Goal: Information Seeking & Learning: Learn about a topic

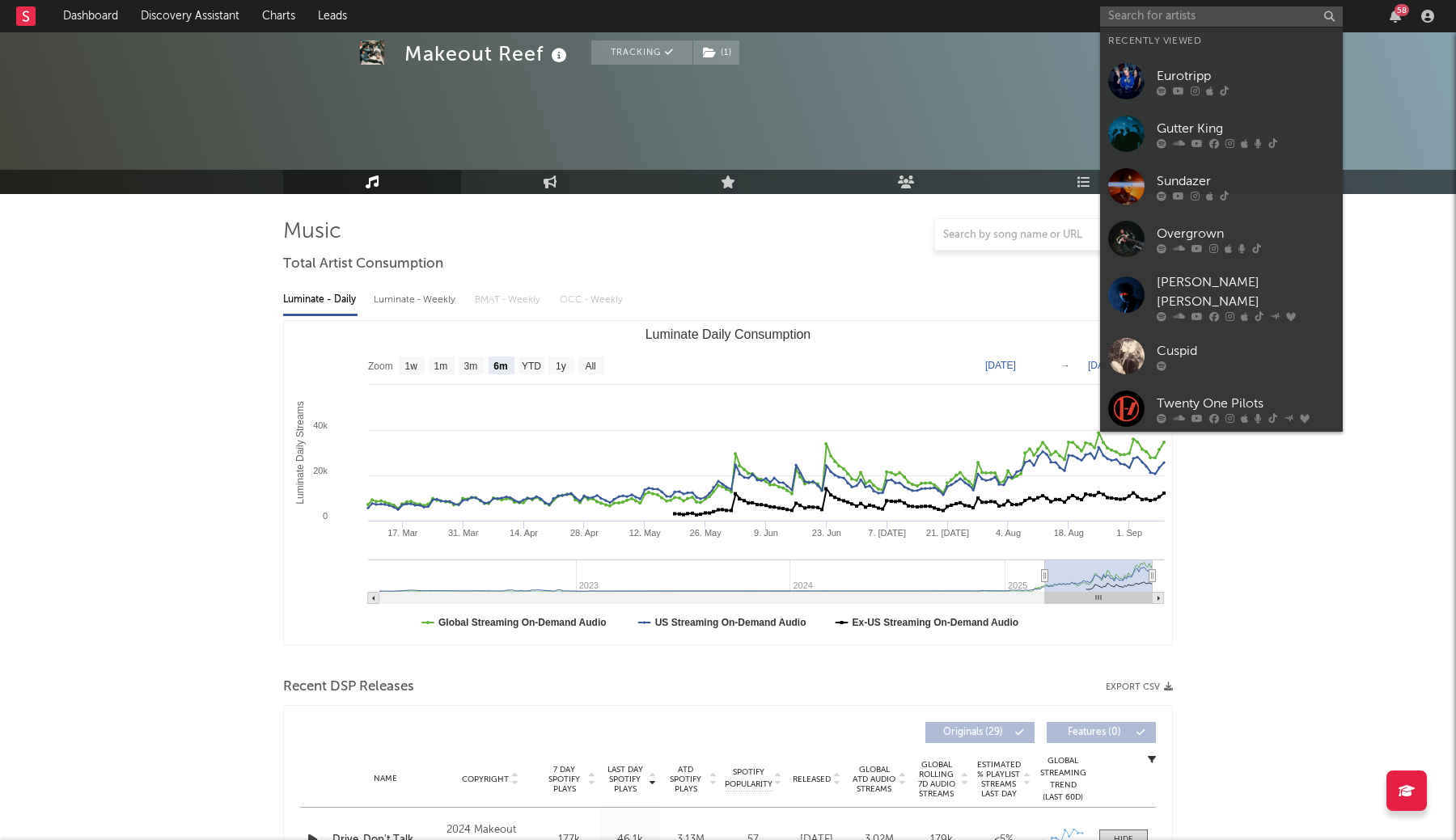
select select "6m"
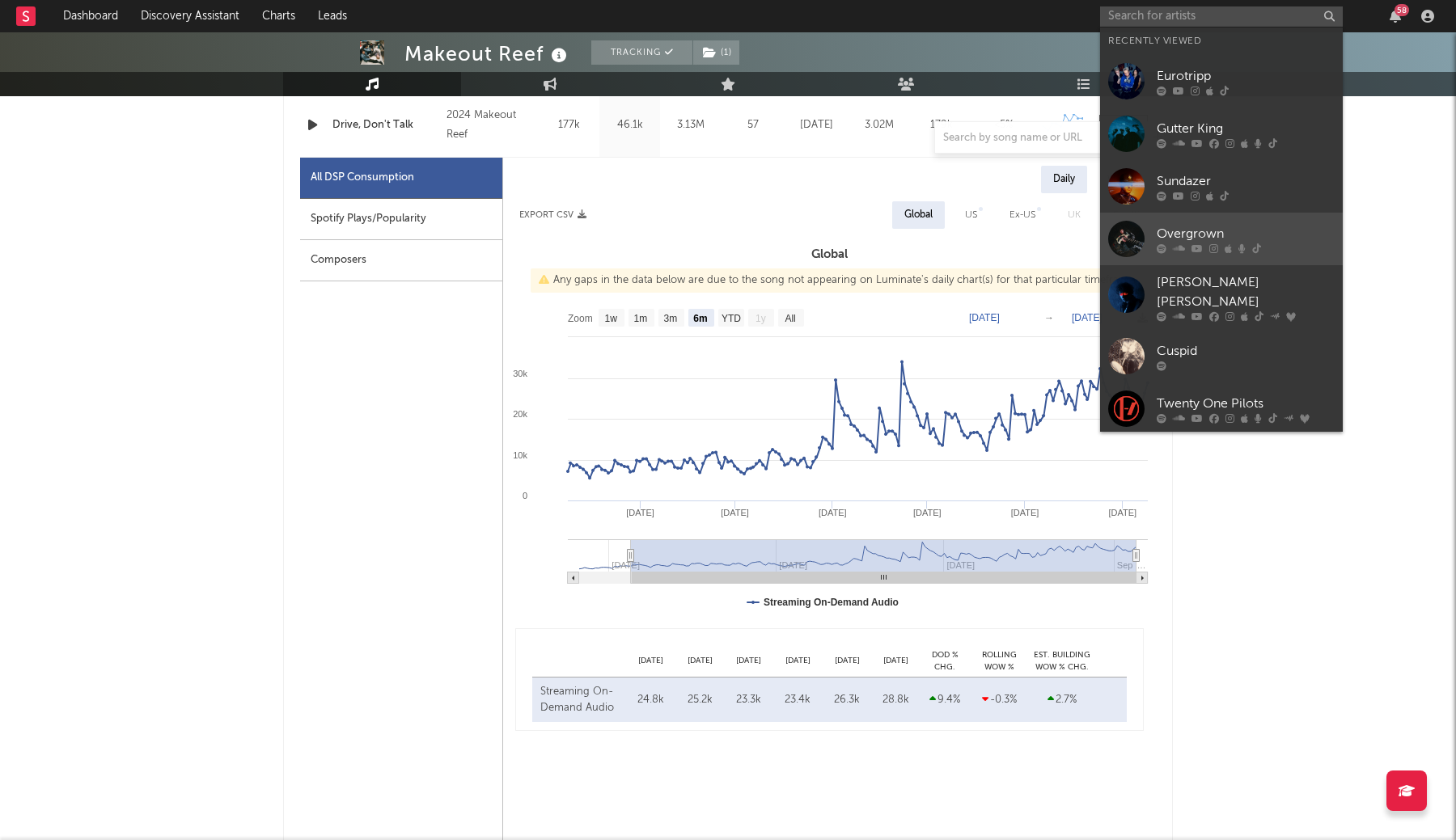
click at [1222, 234] on div "Overgrown" at bounding box center [1245, 234] width 178 height 19
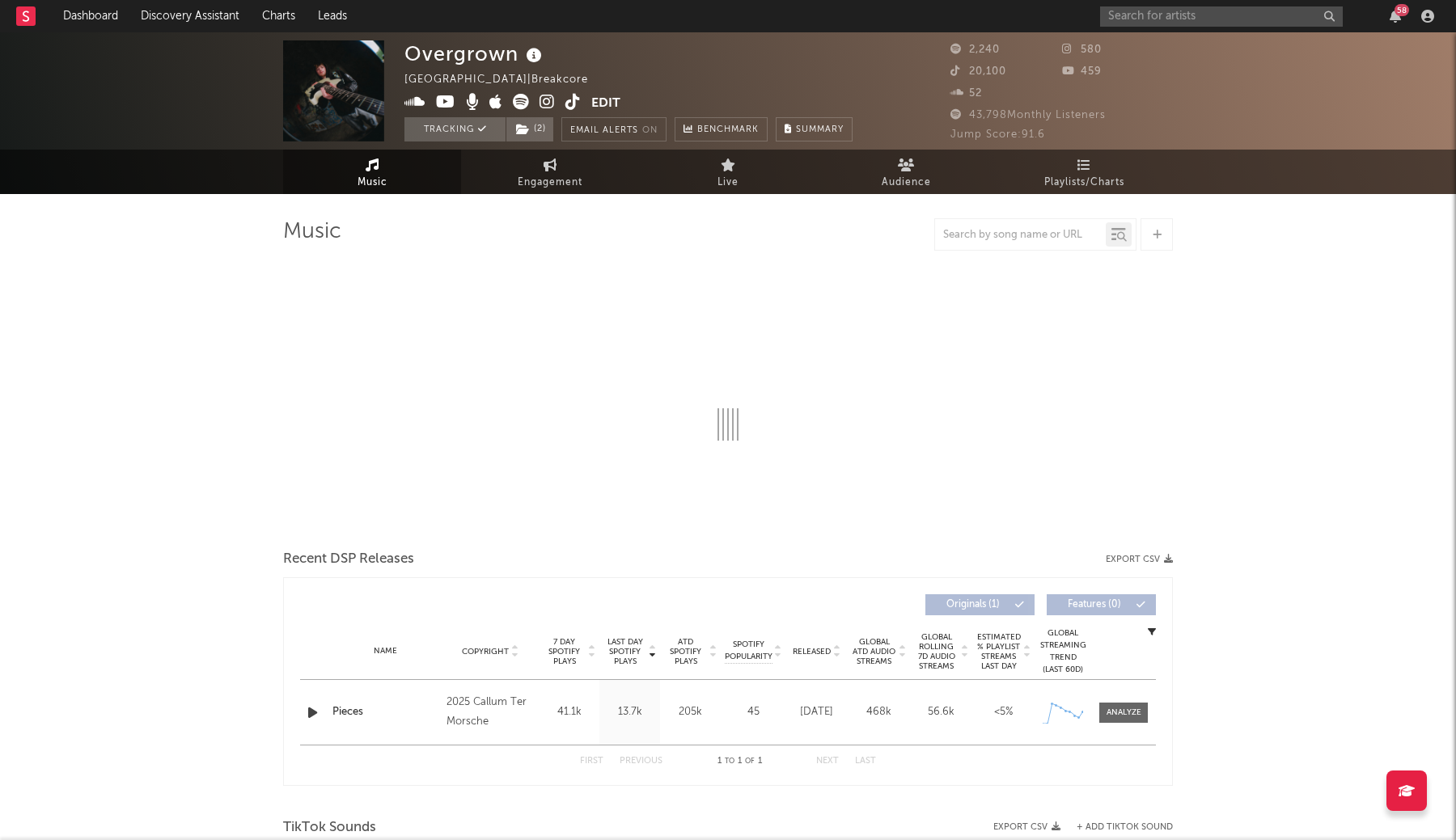
select select "1w"
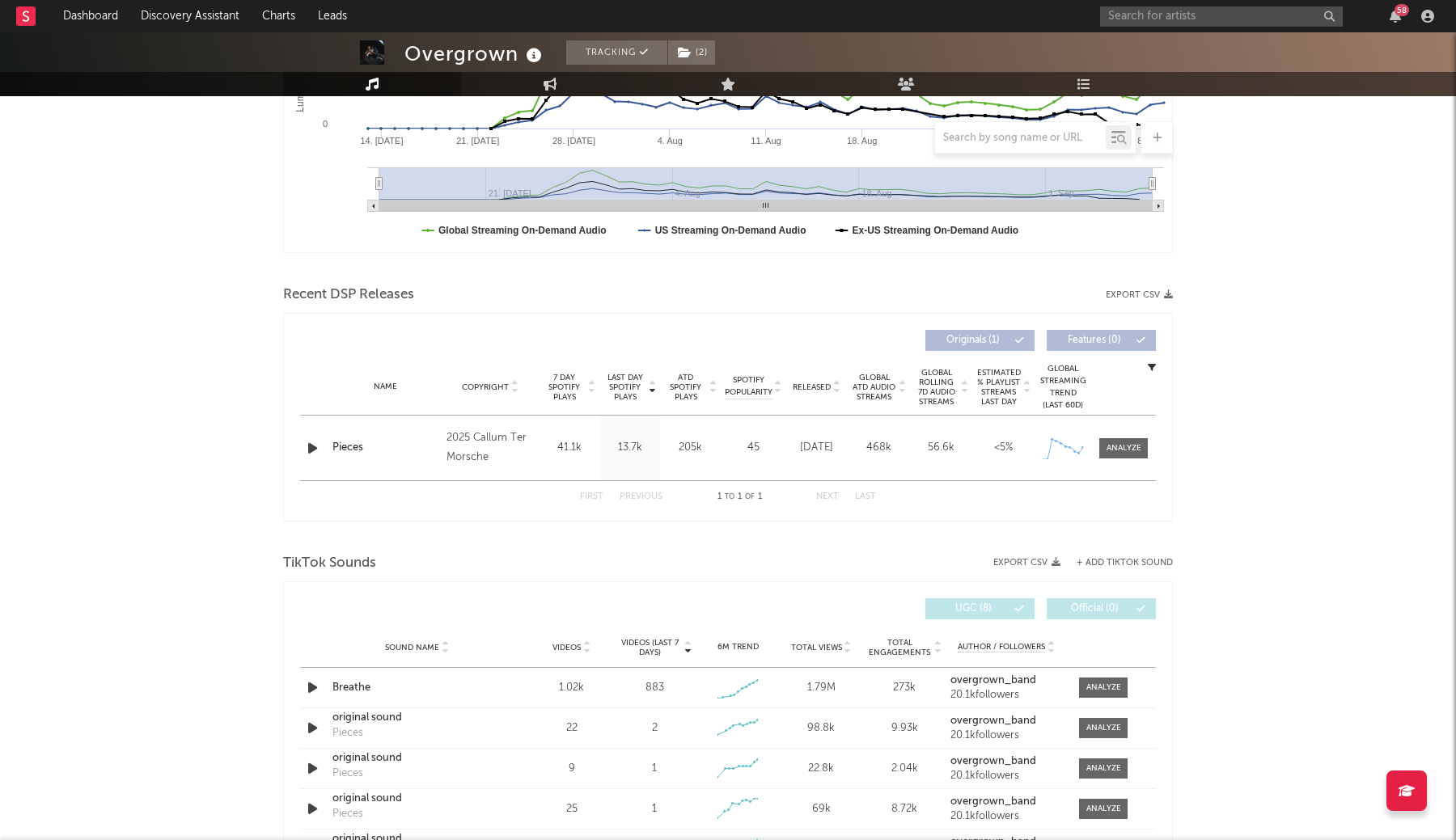
scroll to position [403, 0]
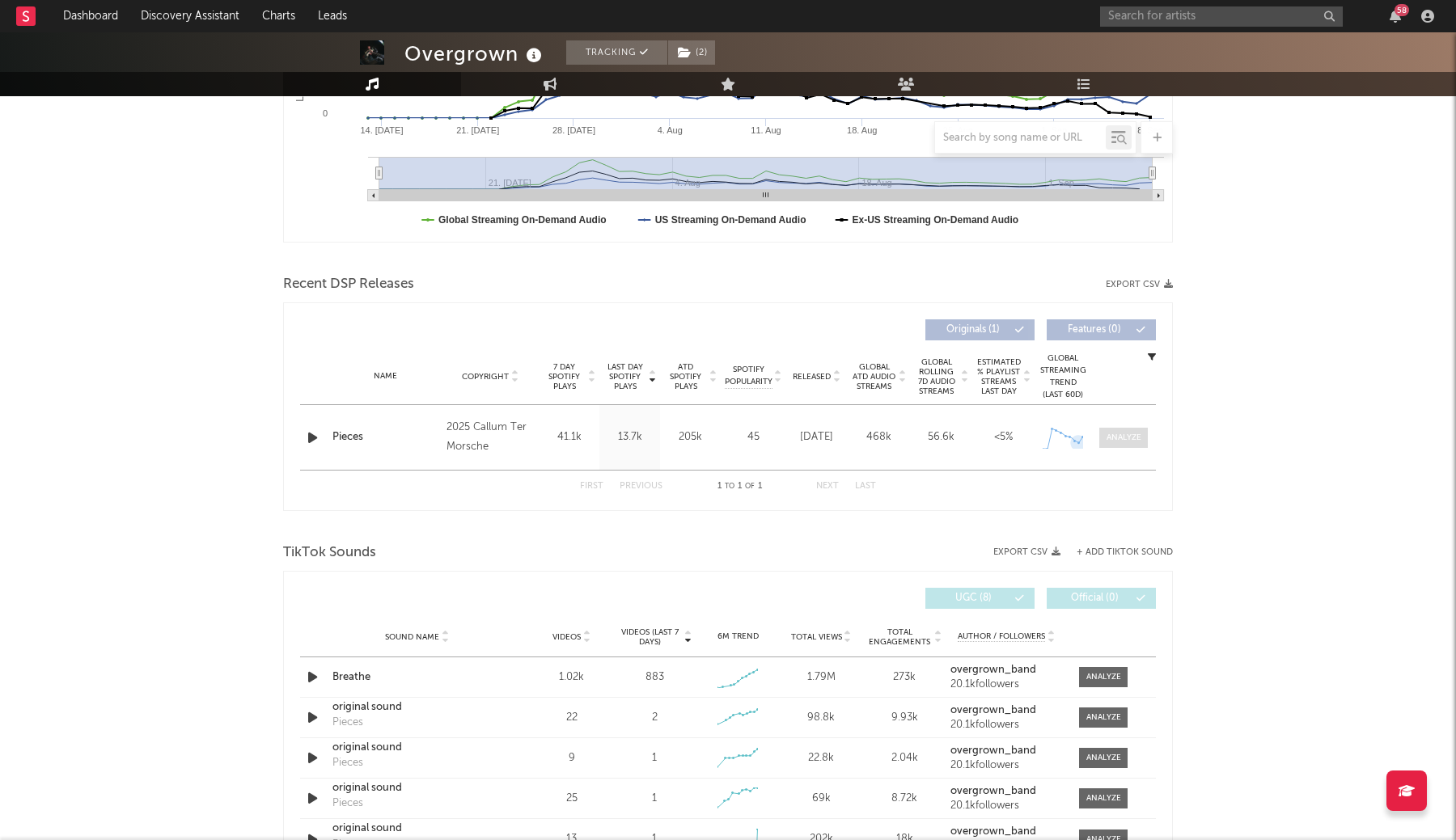
click at [1120, 435] on div at bounding box center [1124, 438] width 35 height 12
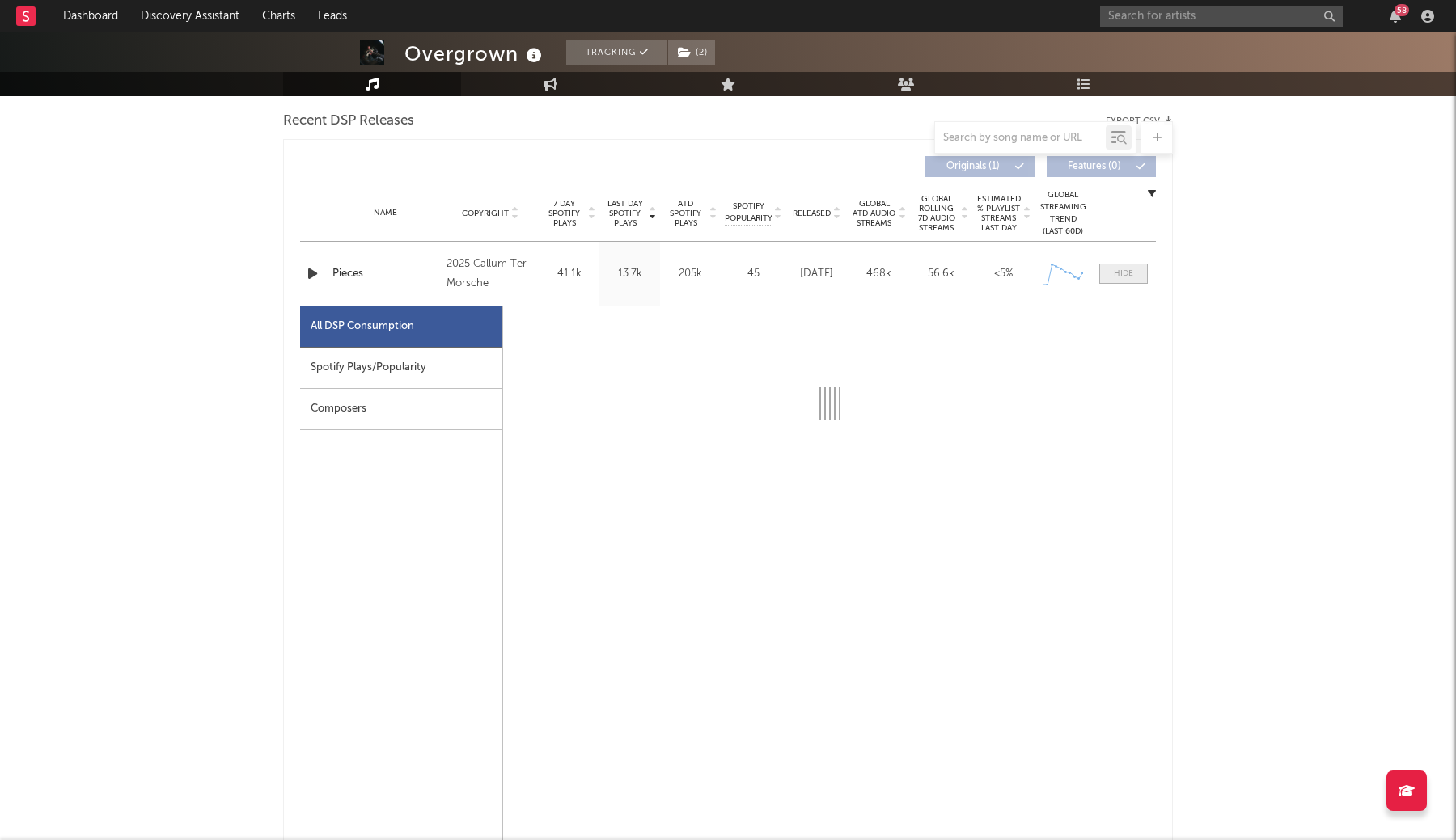
scroll to position [571, 0]
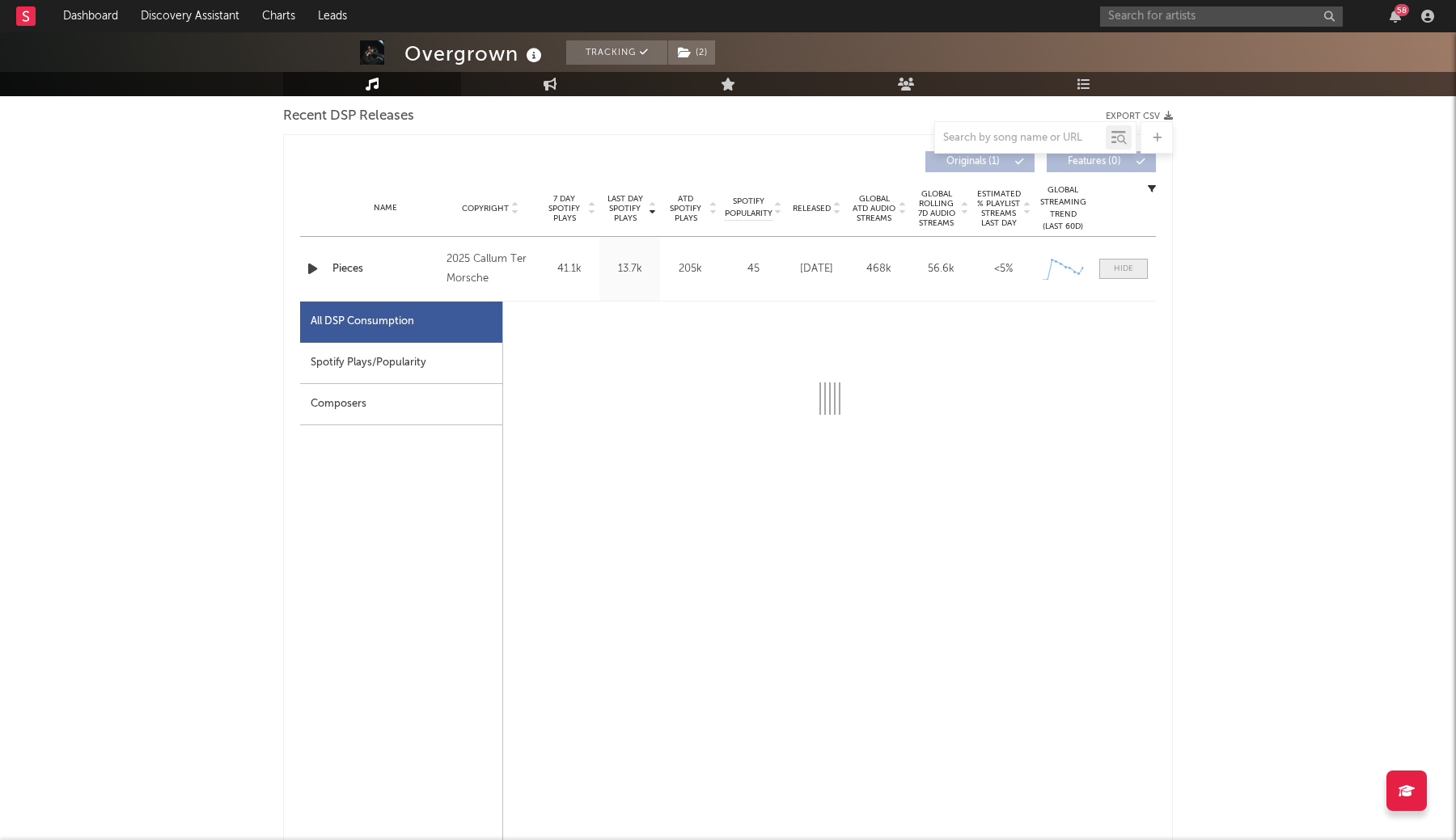
select select "1w"
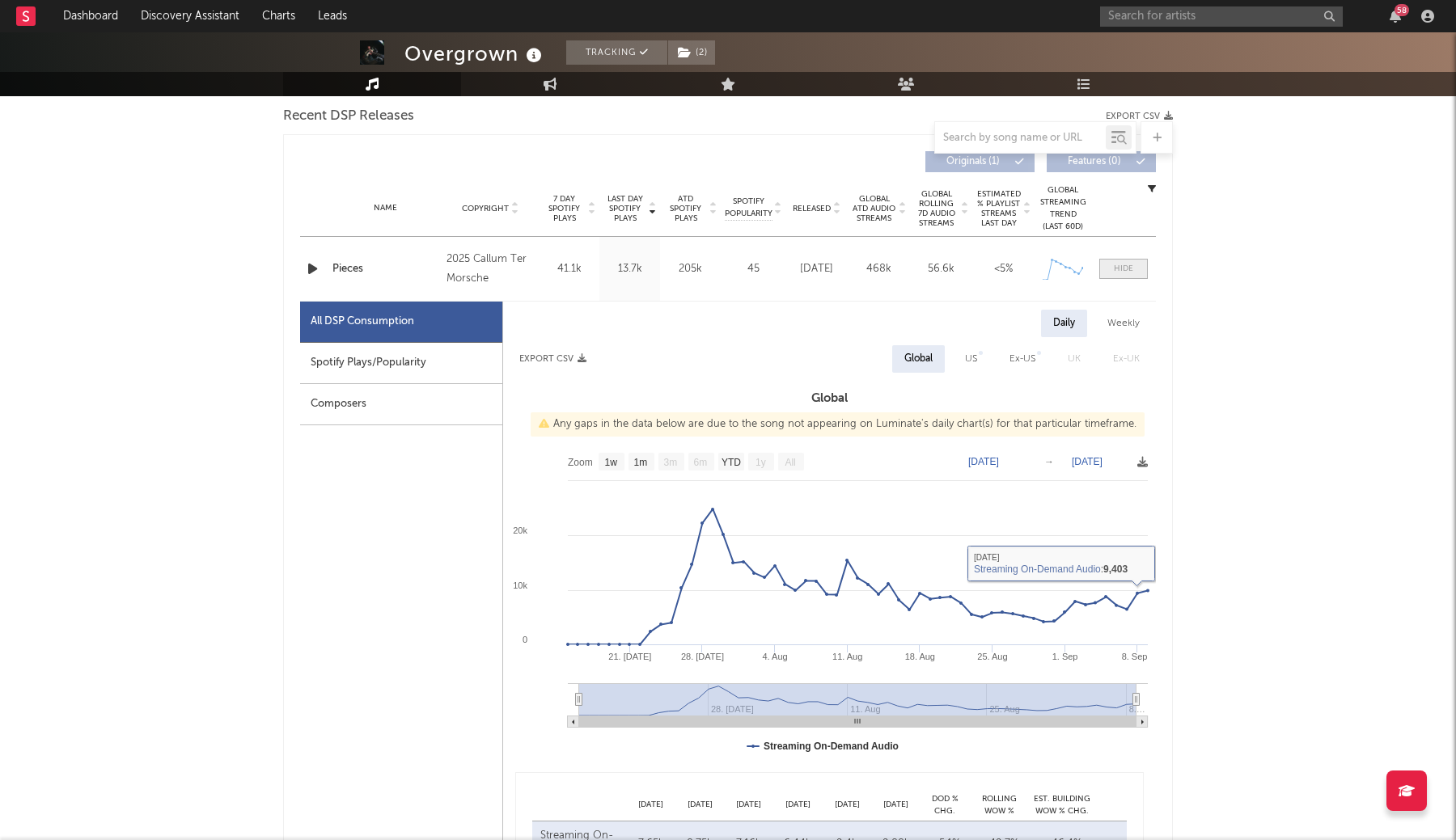
click at [1126, 272] on div at bounding box center [1124, 268] width 19 height 12
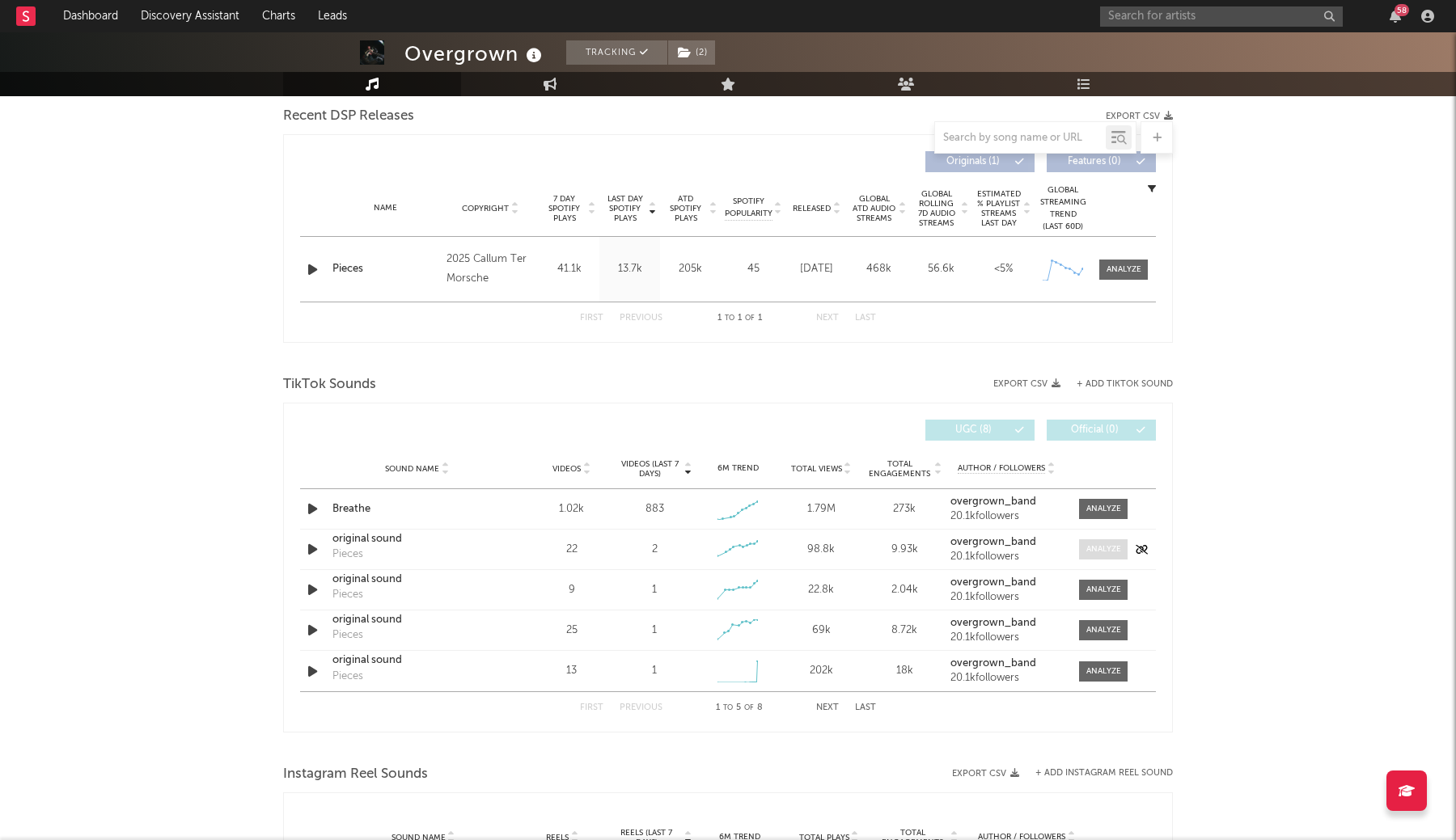
scroll to position [602, 0]
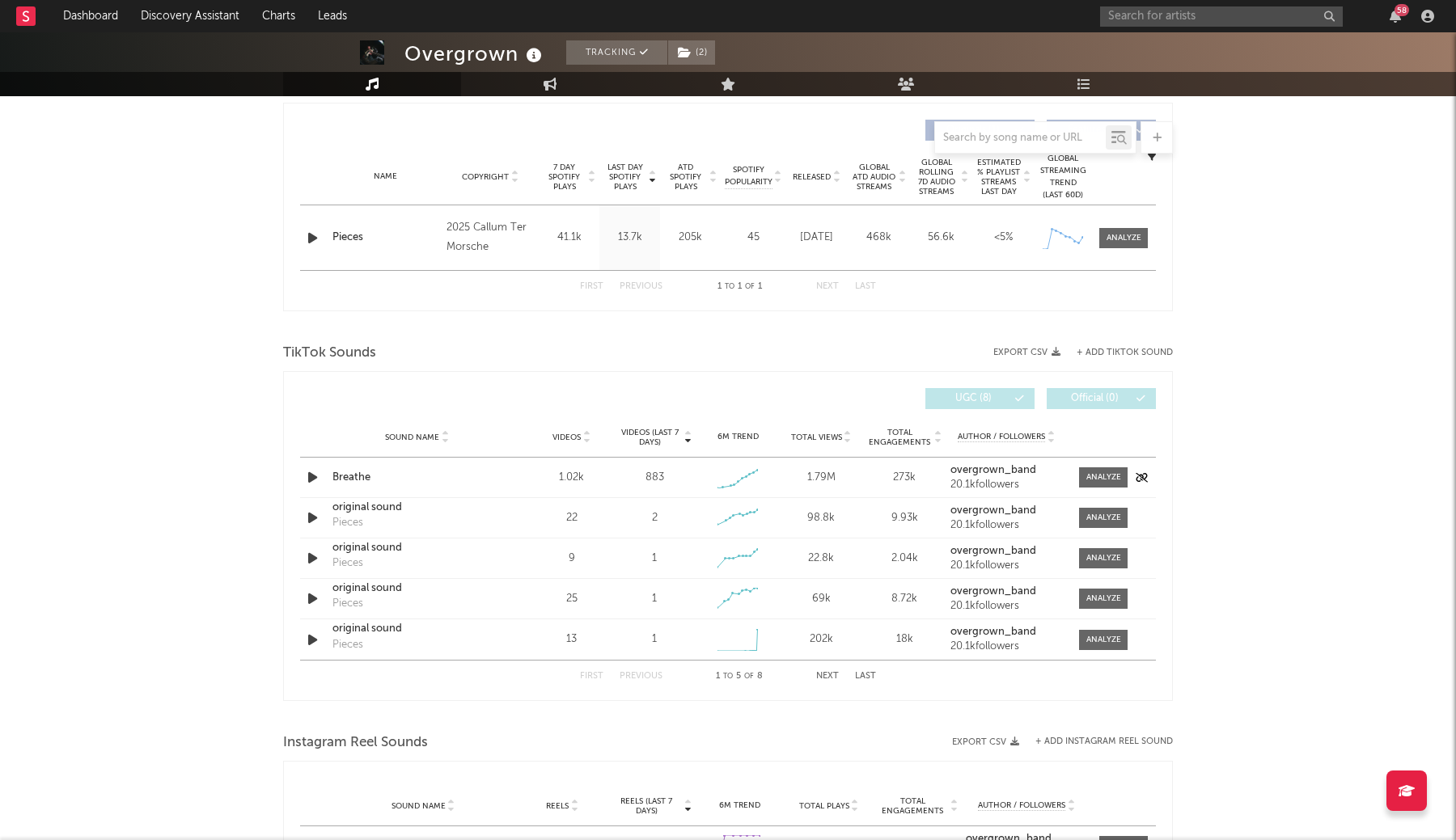
click at [1074, 469] on div at bounding box center [1099, 478] width 57 height 20
click at [1091, 474] on div at bounding box center [1103, 478] width 35 height 12
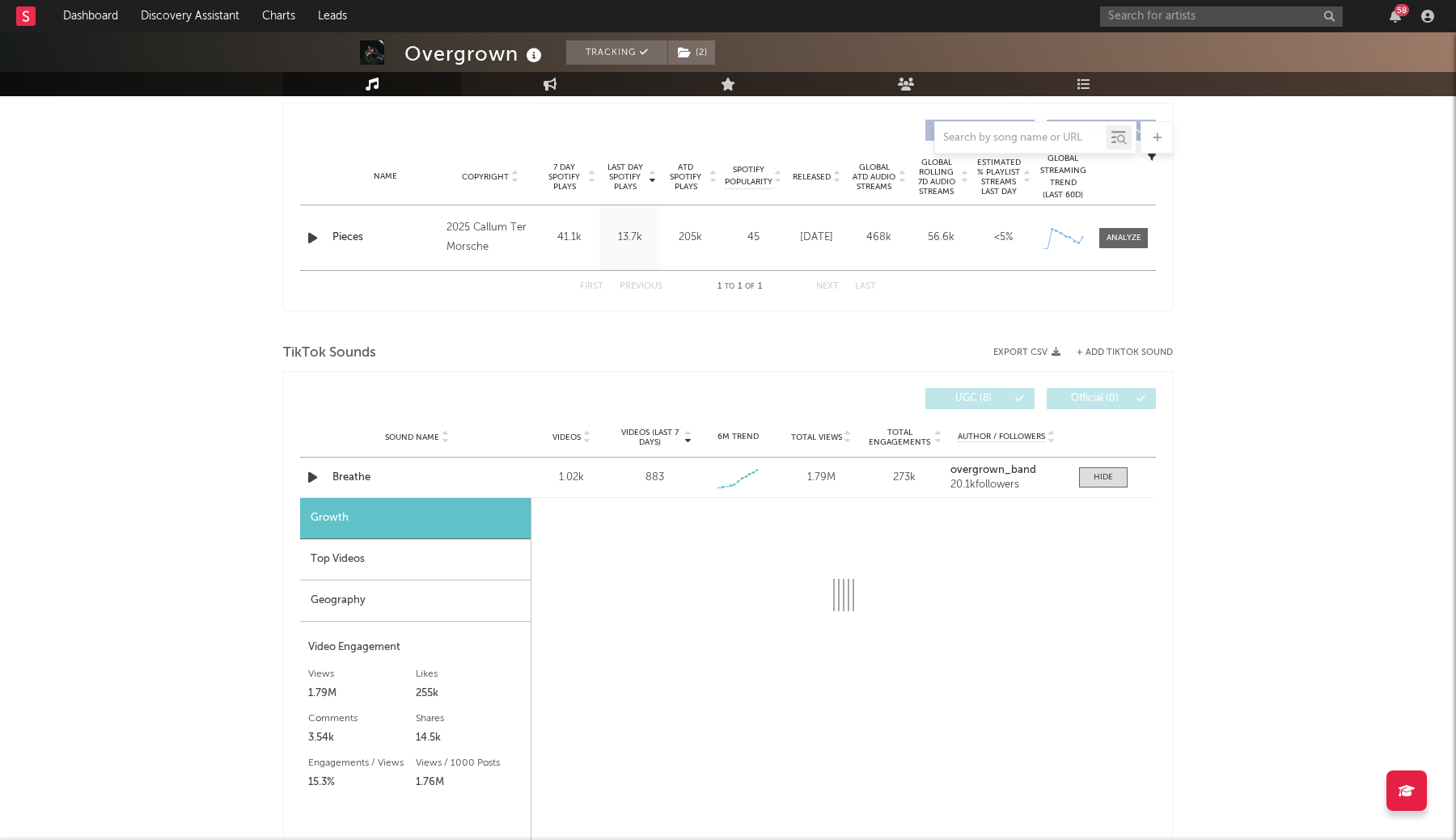
scroll to position [761, 0]
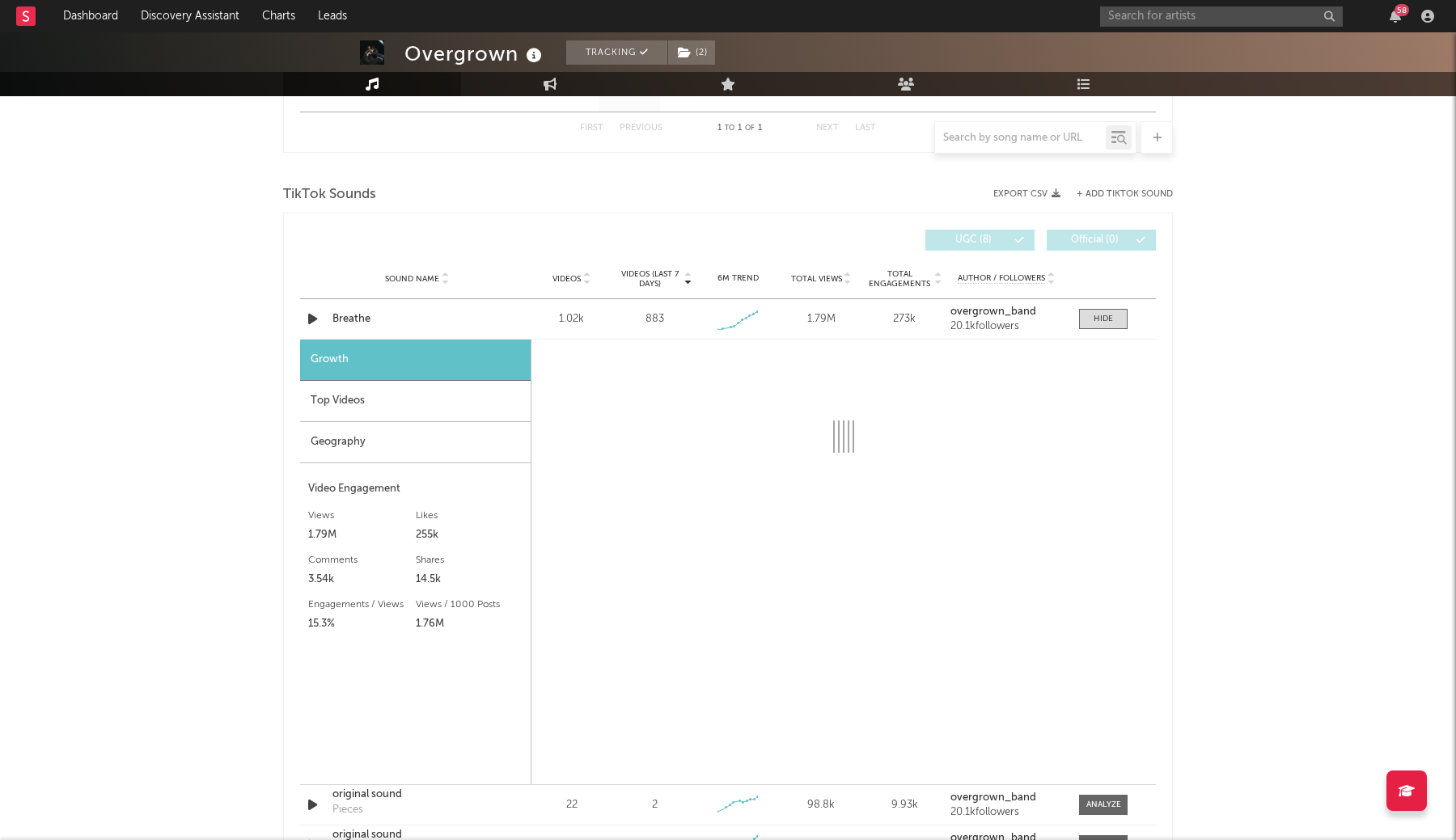
select select "1w"
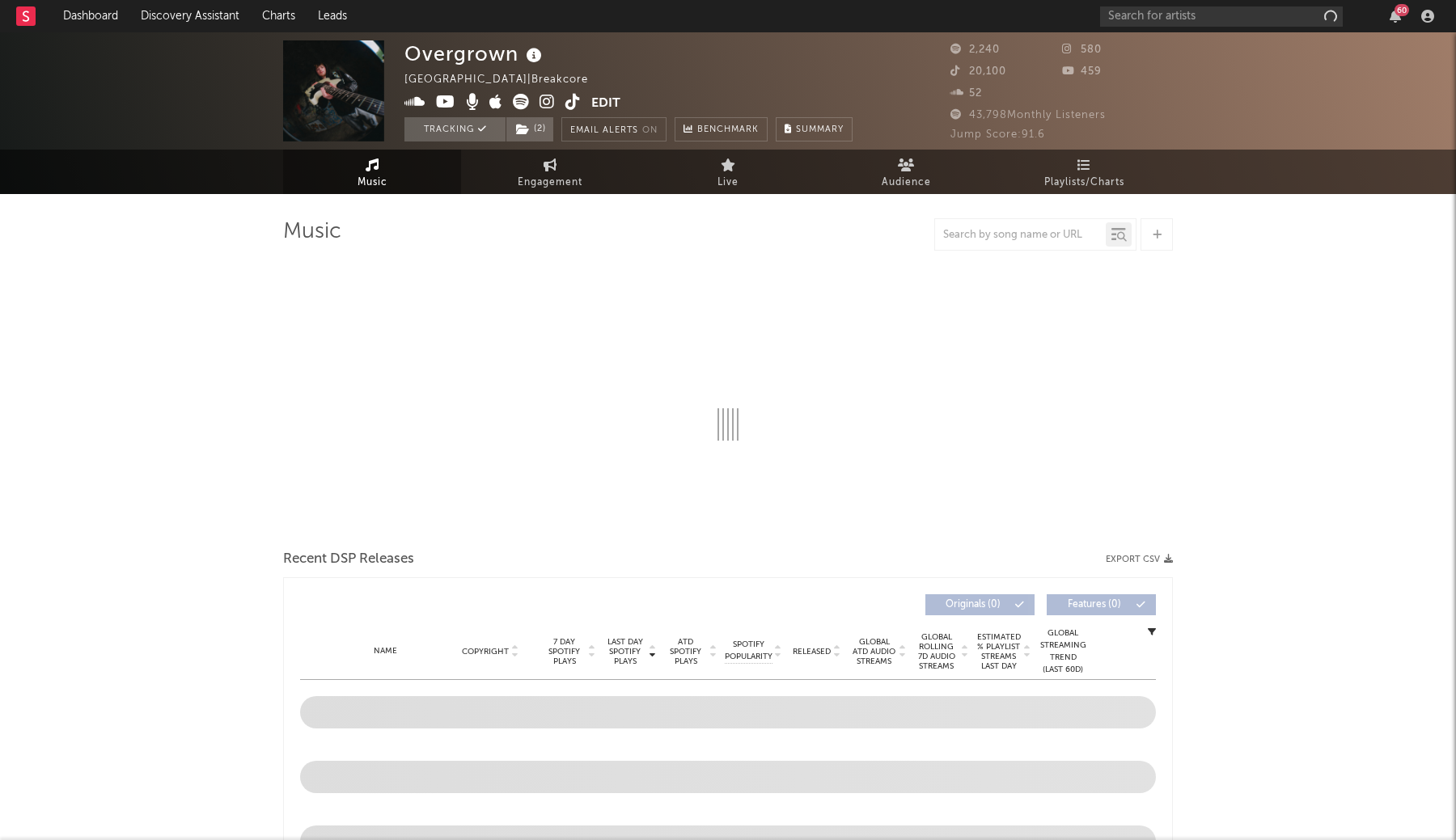
select select "1w"
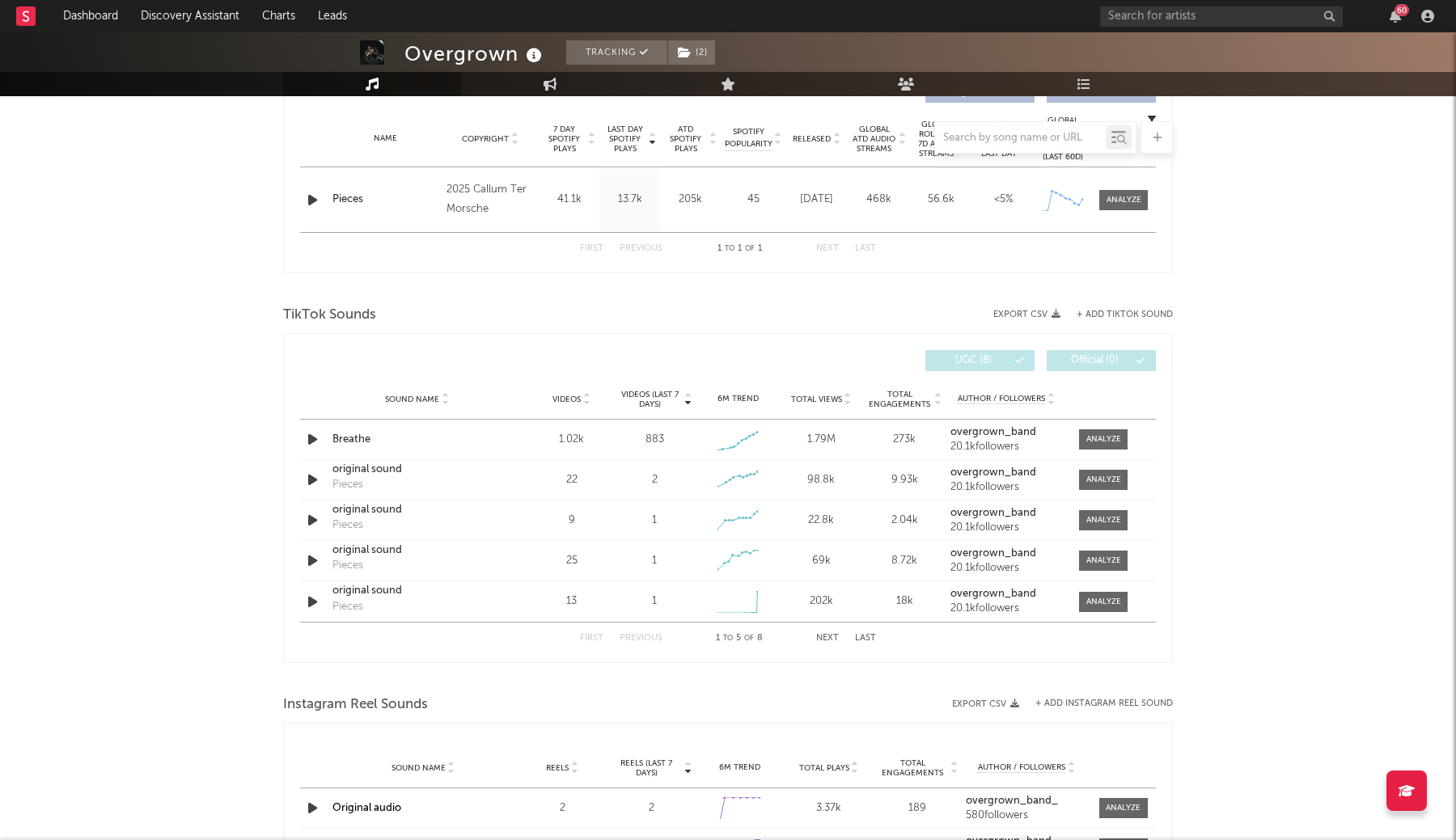
scroll to position [641, 0]
click at [1098, 438] on div at bounding box center [1103, 439] width 35 height 12
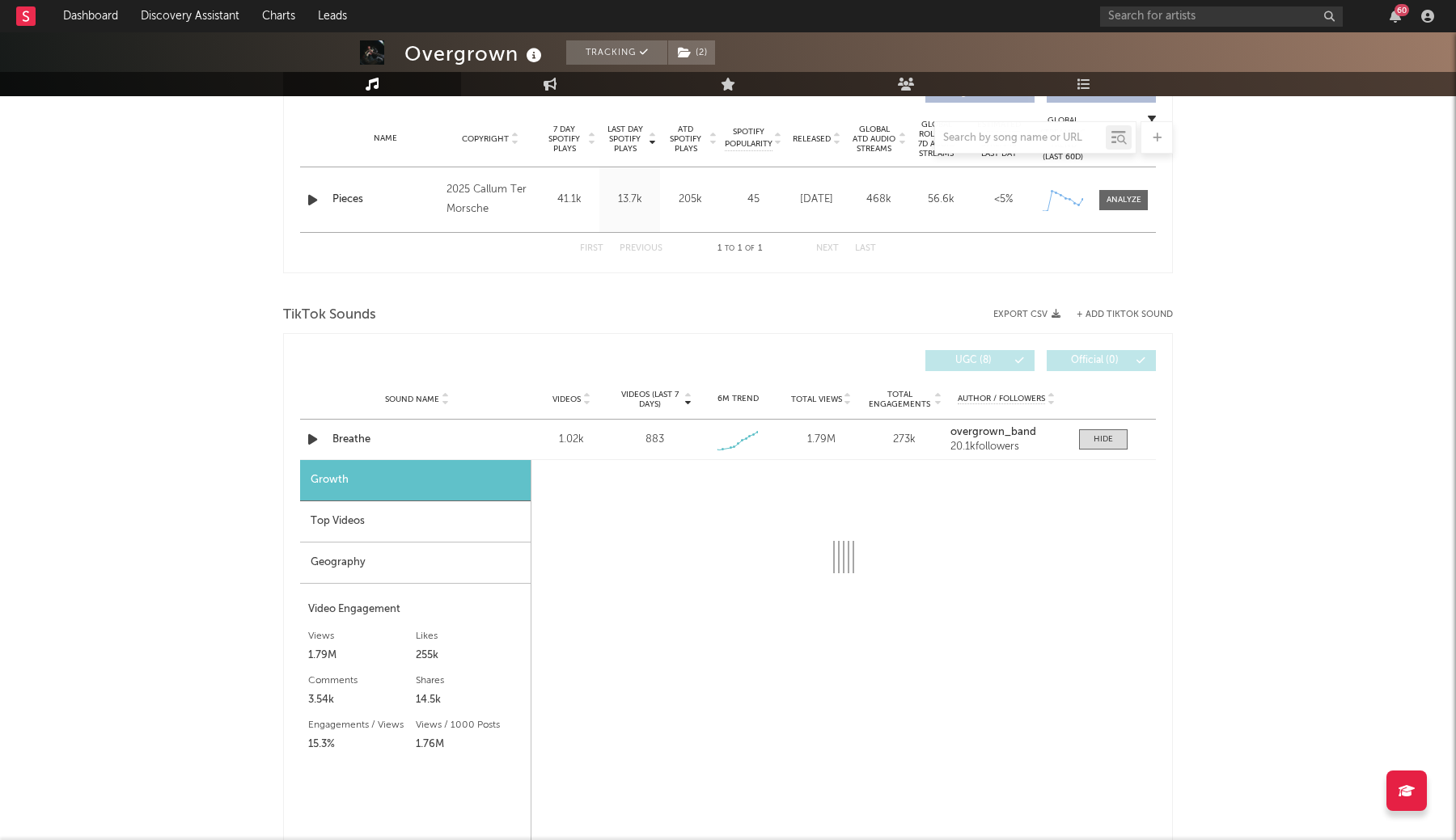
select select "1w"
